Goal: Information Seeking & Learning: Understand process/instructions

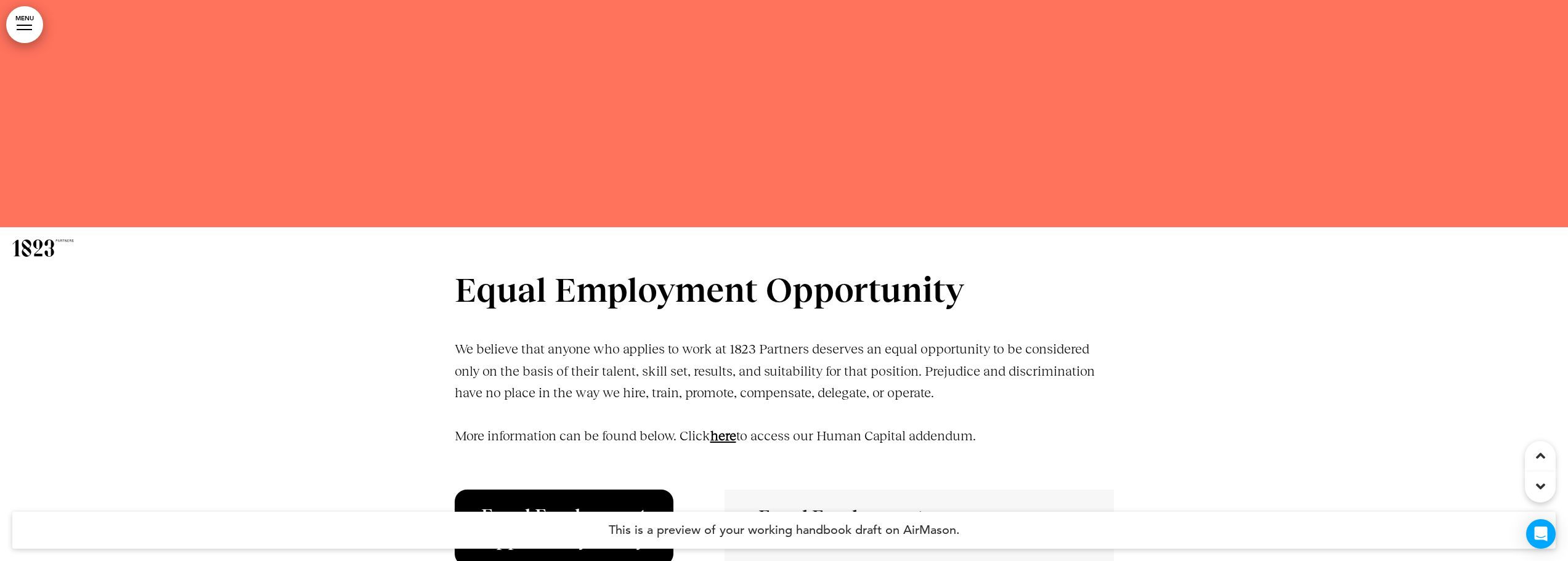
scroll to position [3819, 0]
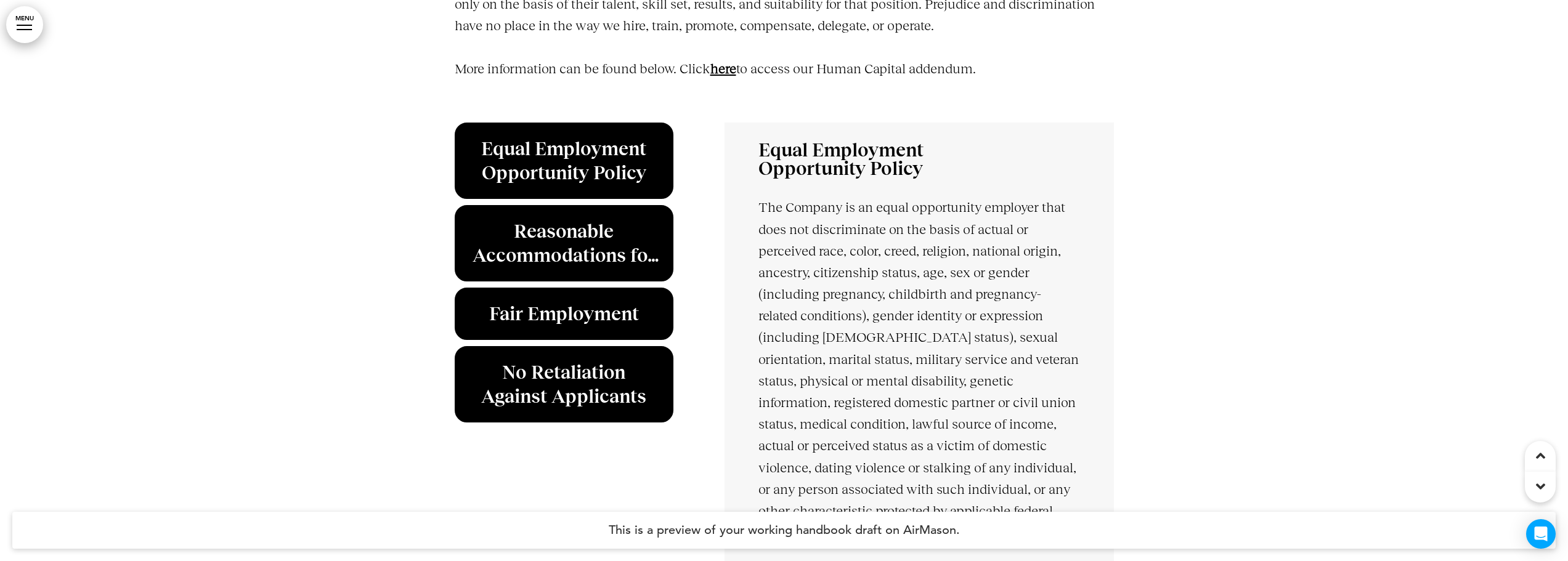
click at [723, 70] on link "﻿here" at bounding box center [723, 68] width 26 height 15
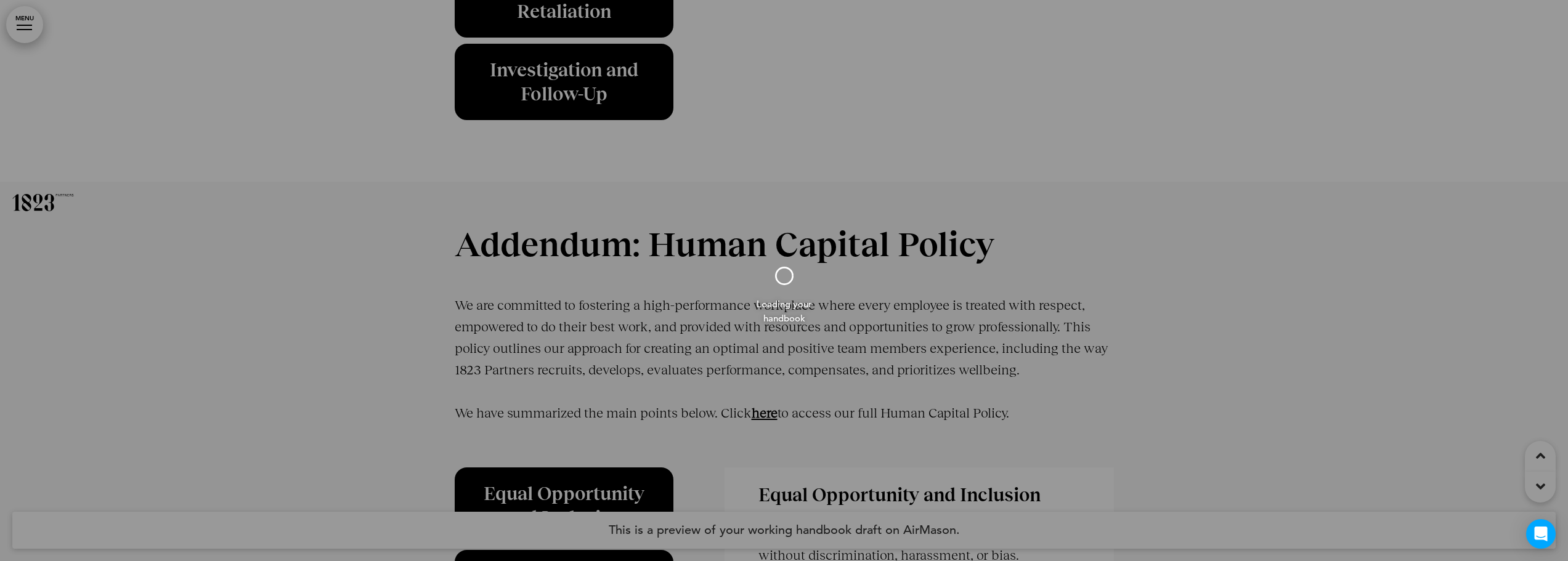
scroll to position [36727, 0]
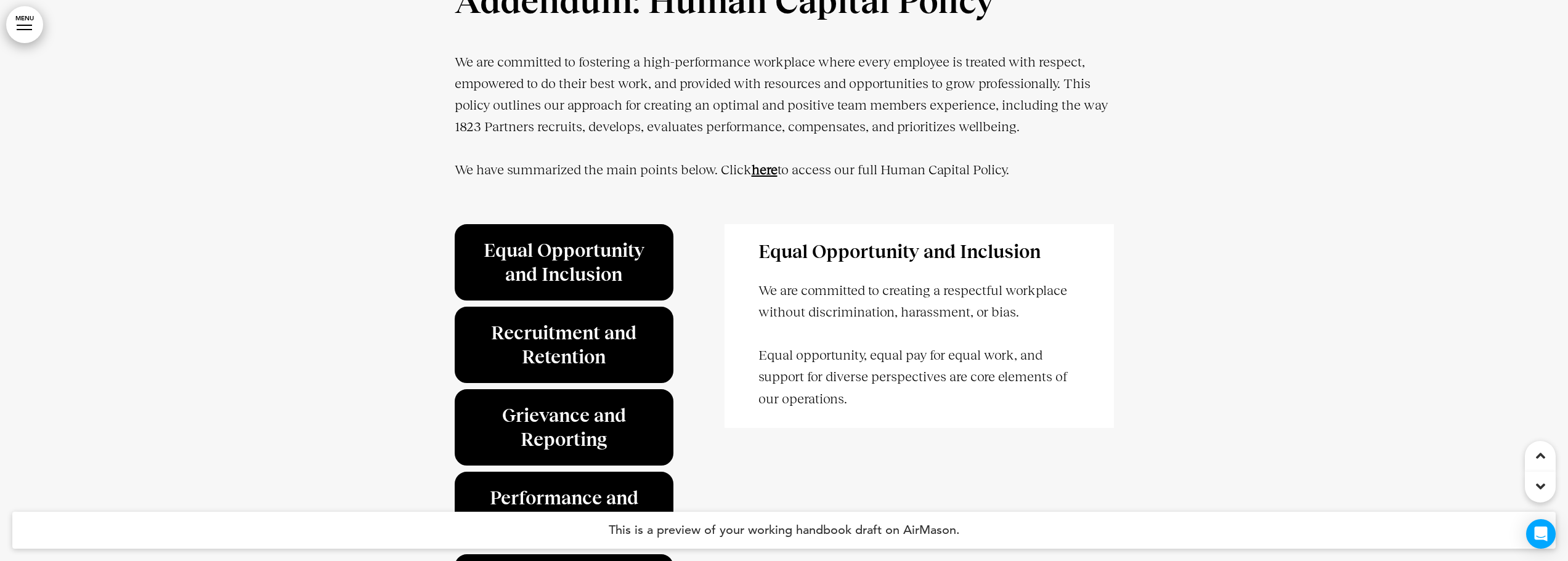
click at [1540, 489] on icon at bounding box center [1541, 487] width 9 height 15
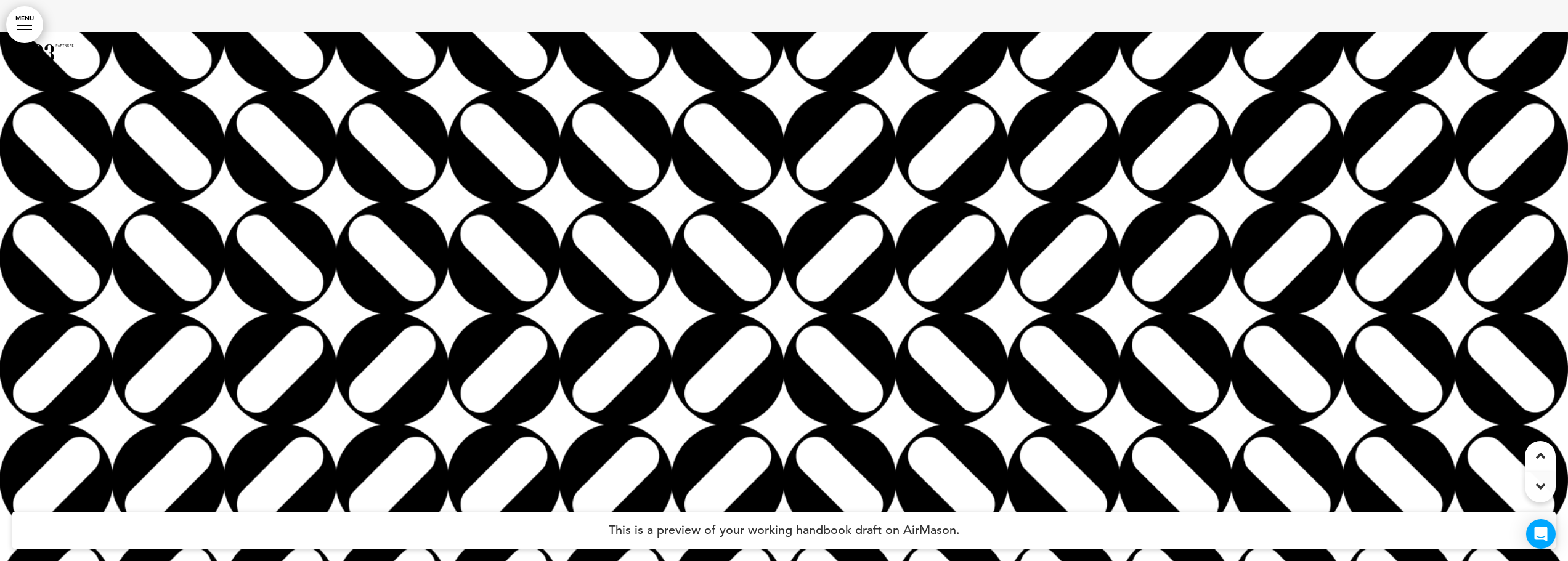
click at [1540, 489] on icon at bounding box center [1541, 487] width 9 height 15
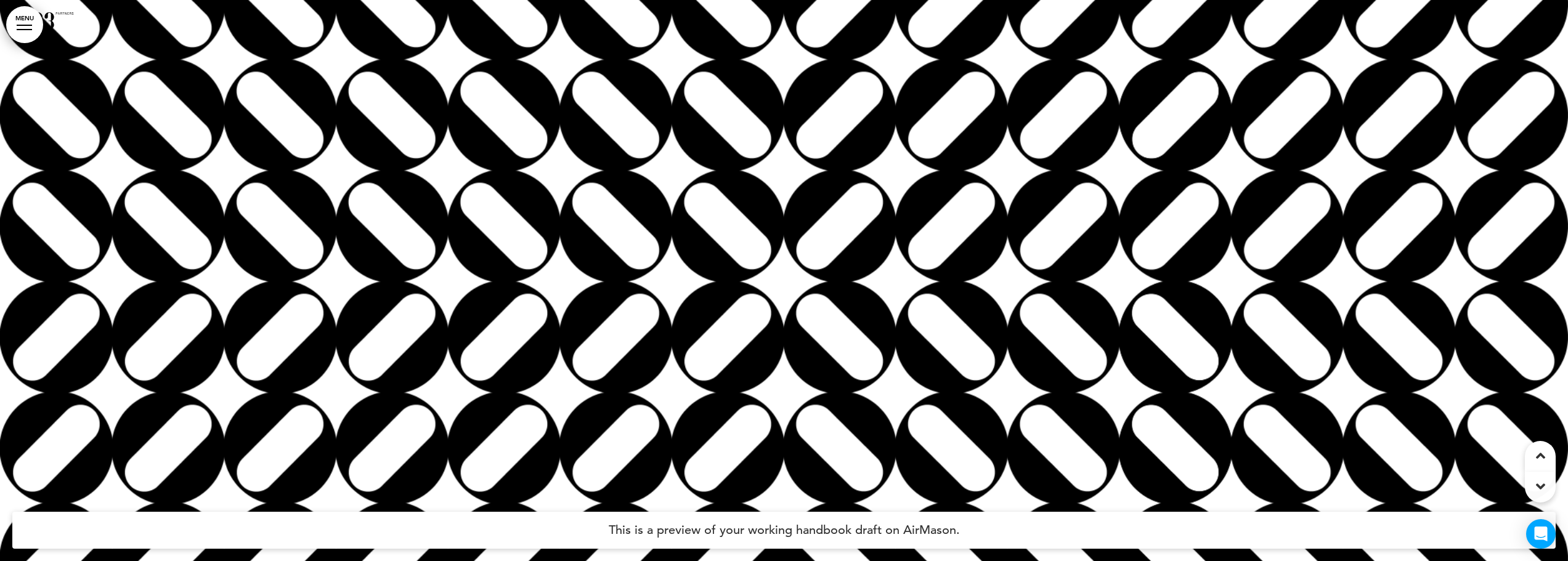
scroll to position [37435, 0]
click at [1072, 332] on div at bounding box center [784, 280] width 1568 height 561
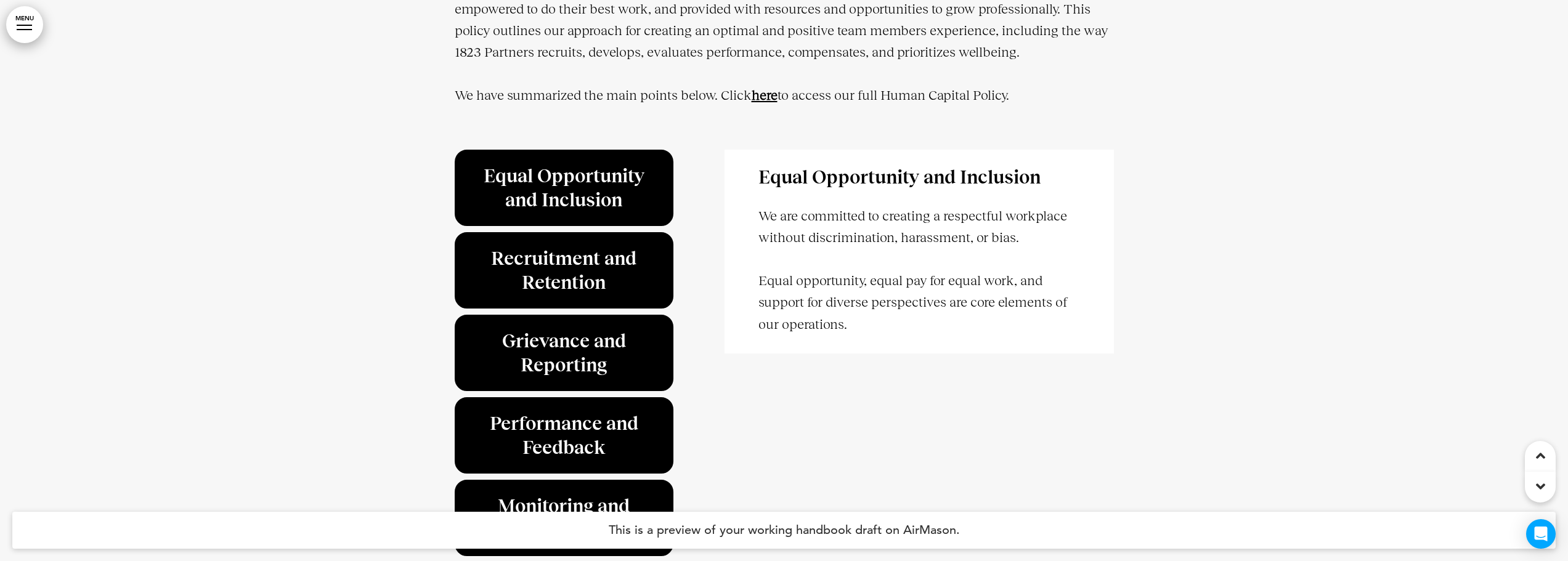
scroll to position [36696, 0]
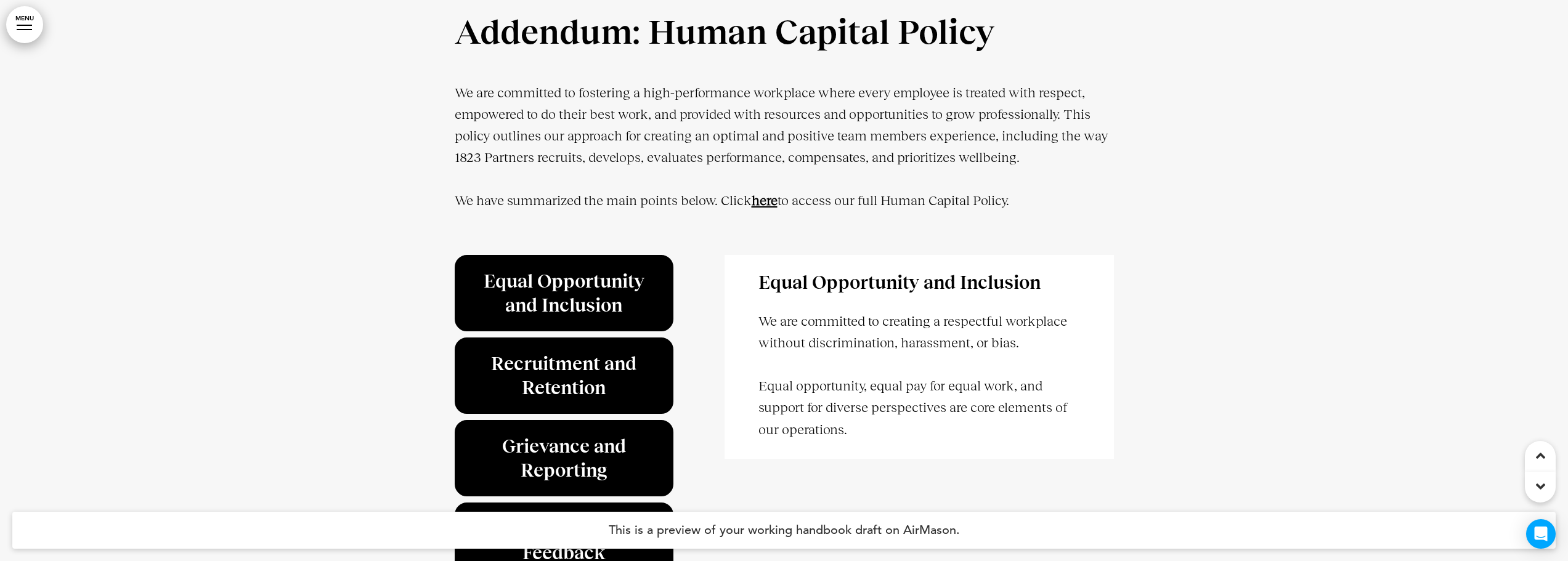
click at [767, 208] on strong "here" at bounding box center [765, 201] width 26 height 15
